Goal: Information Seeking & Learning: Learn about a topic

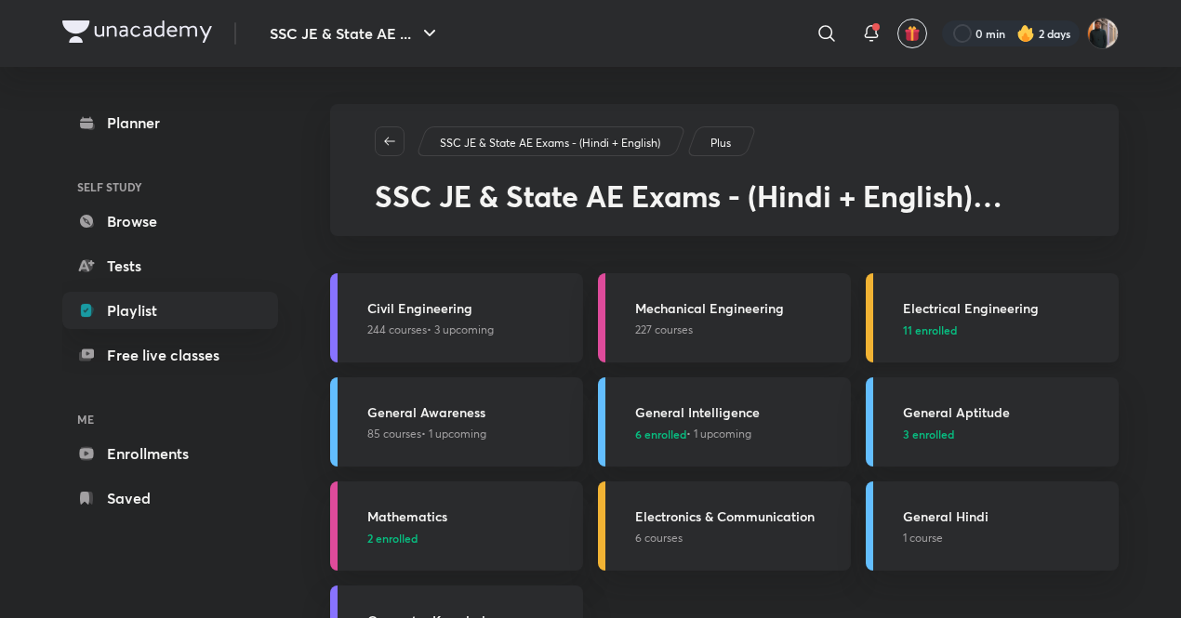
click at [924, 302] on h3 "Electrical Engineering" at bounding box center [1005, 308] width 205 height 20
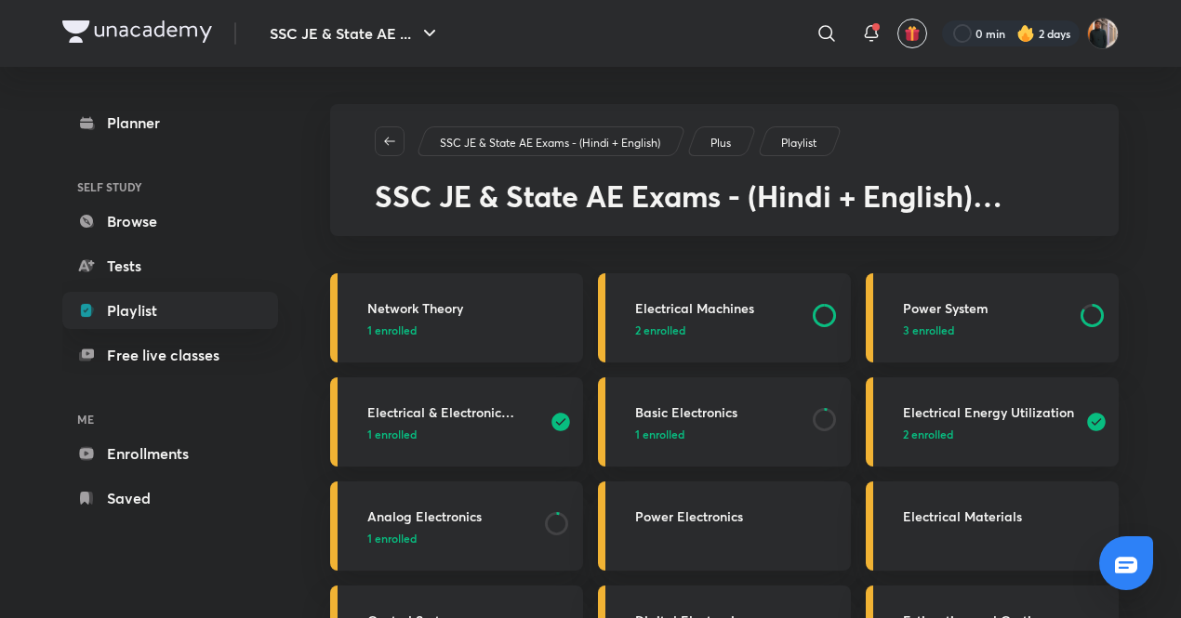
click at [735, 306] on h3 "Electrical Machines" at bounding box center [718, 308] width 166 height 20
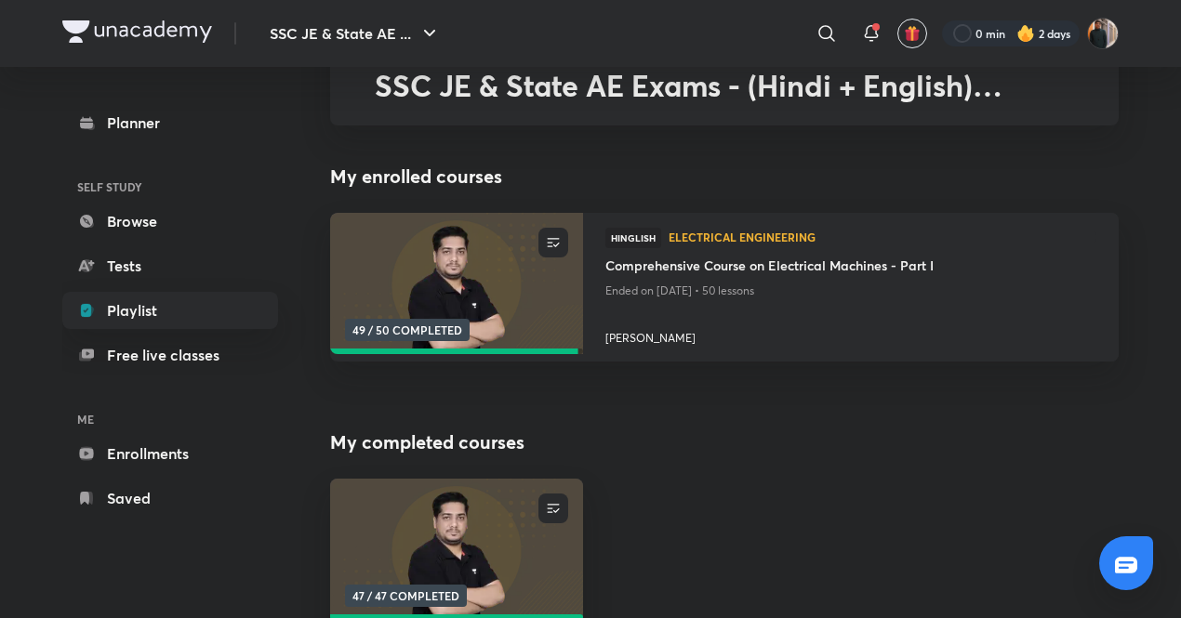
scroll to position [113, 0]
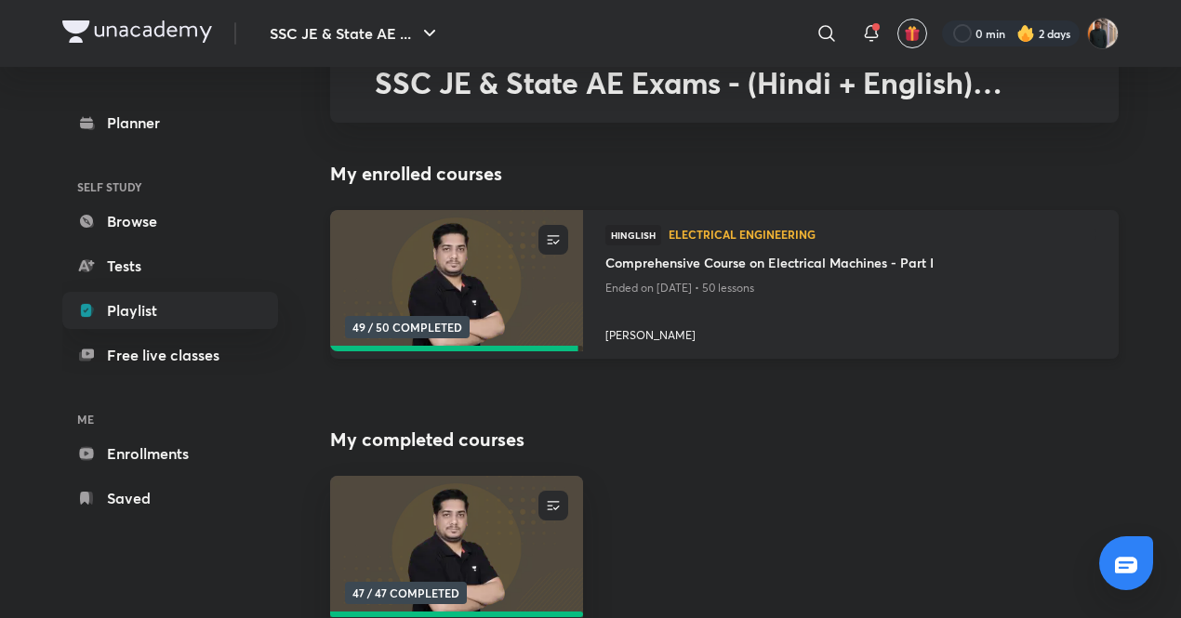
click at [422, 224] on img at bounding box center [456, 281] width 258 height 144
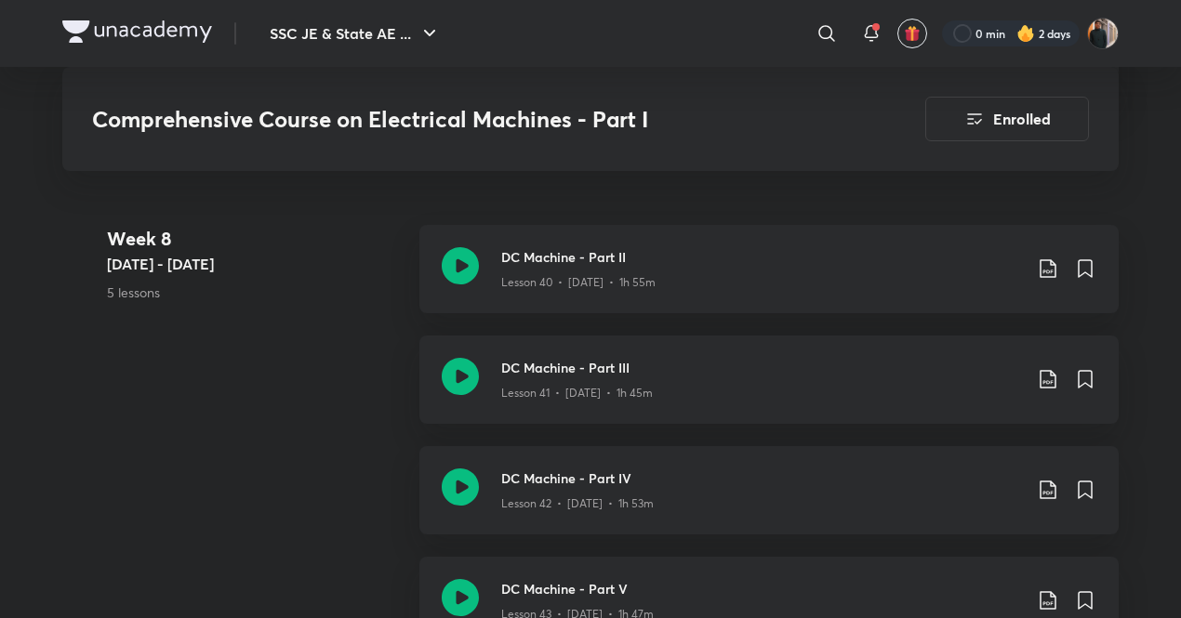
scroll to position [6400, 0]
click at [464, 271] on icon at bounding box center [460, 267] width 37 height 37
